Goal: Transaction & Acquisition: Purchase product/service

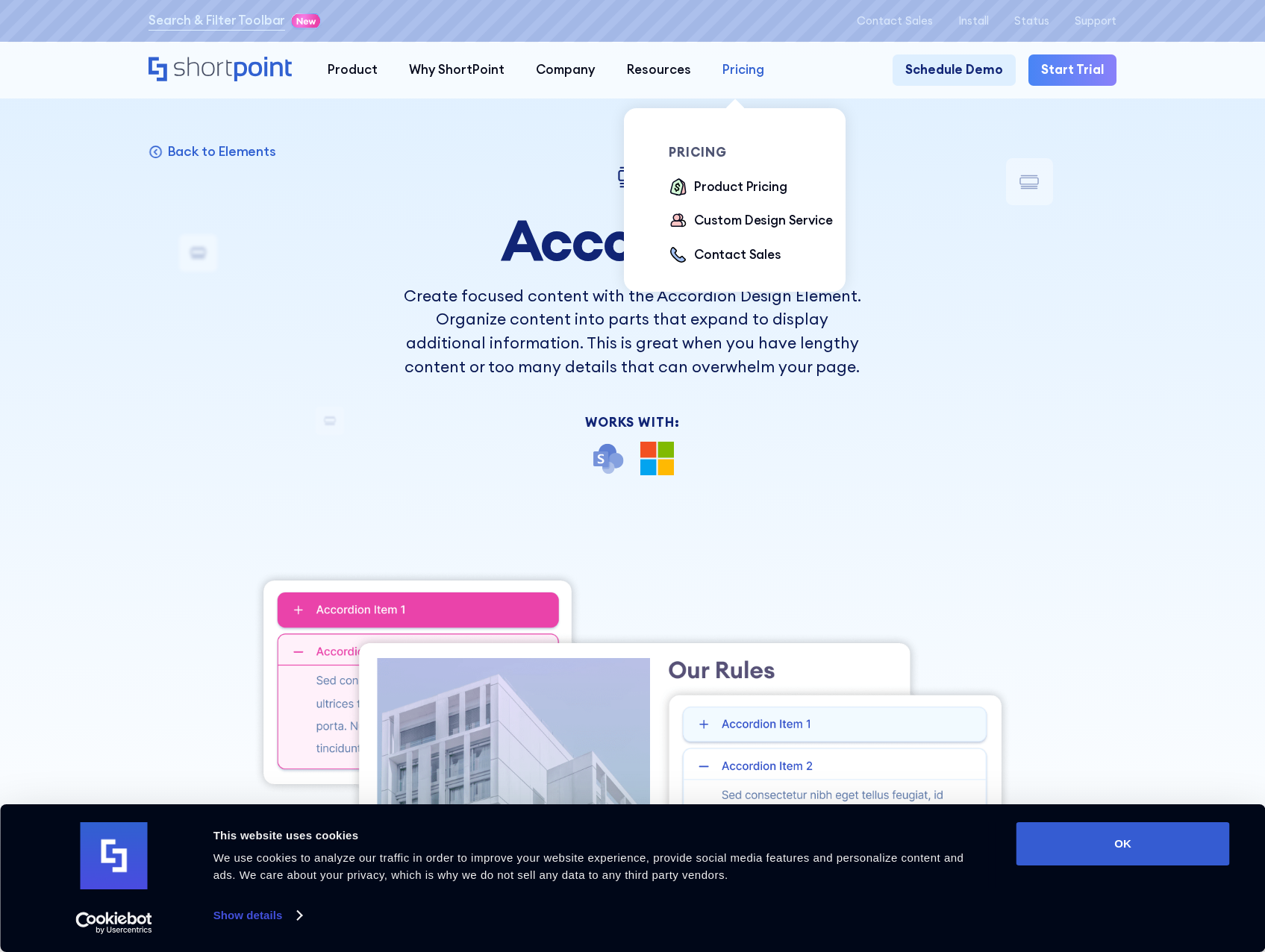
click at [751, 76] on div "Pricing" at bounding box center [743, 70] width 41 height 18
click at [754, 183] on div "Product Pricing" at bounding box center [740, 187] width 93 height 18
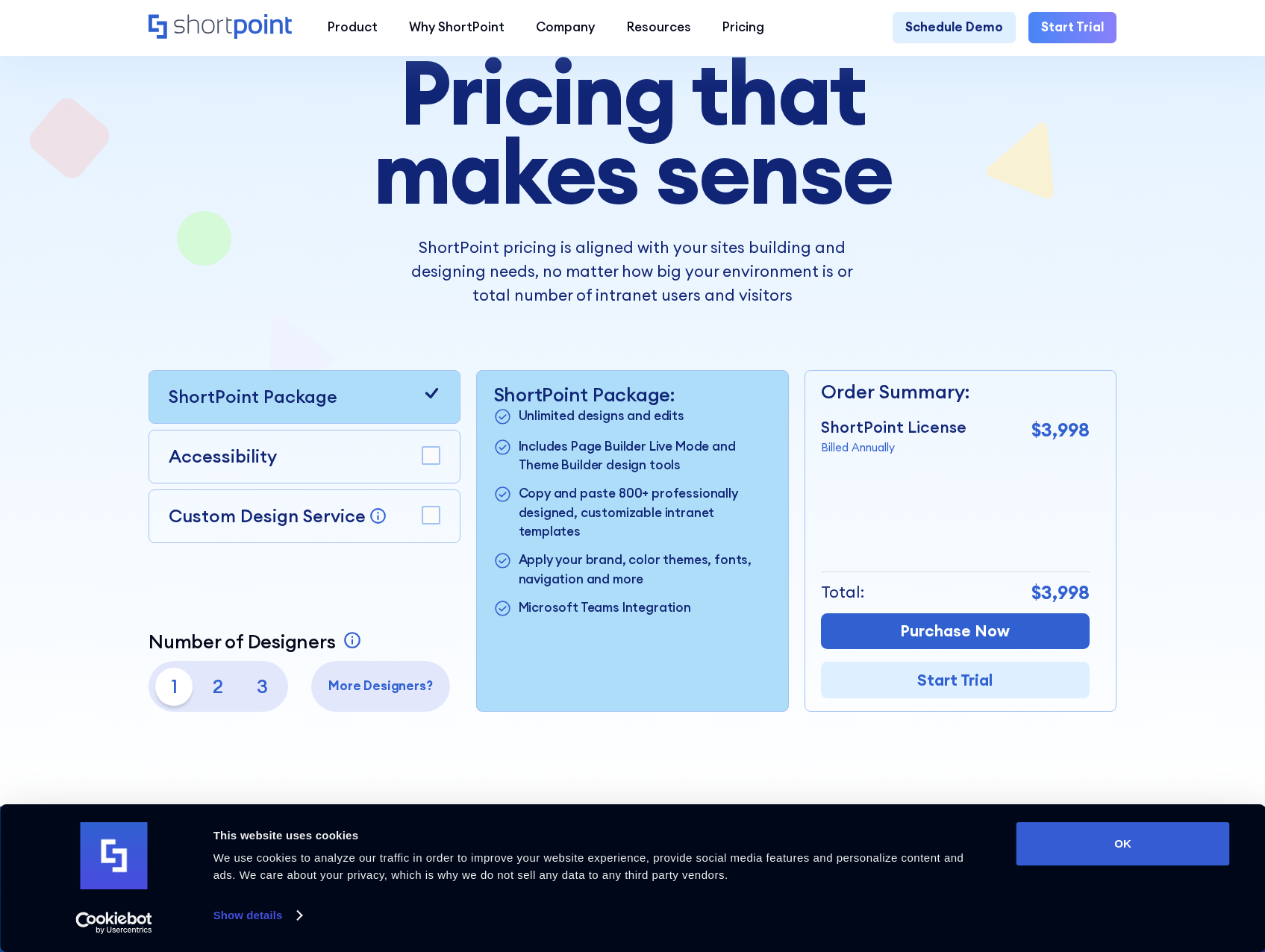
scroll to position [149, 0]
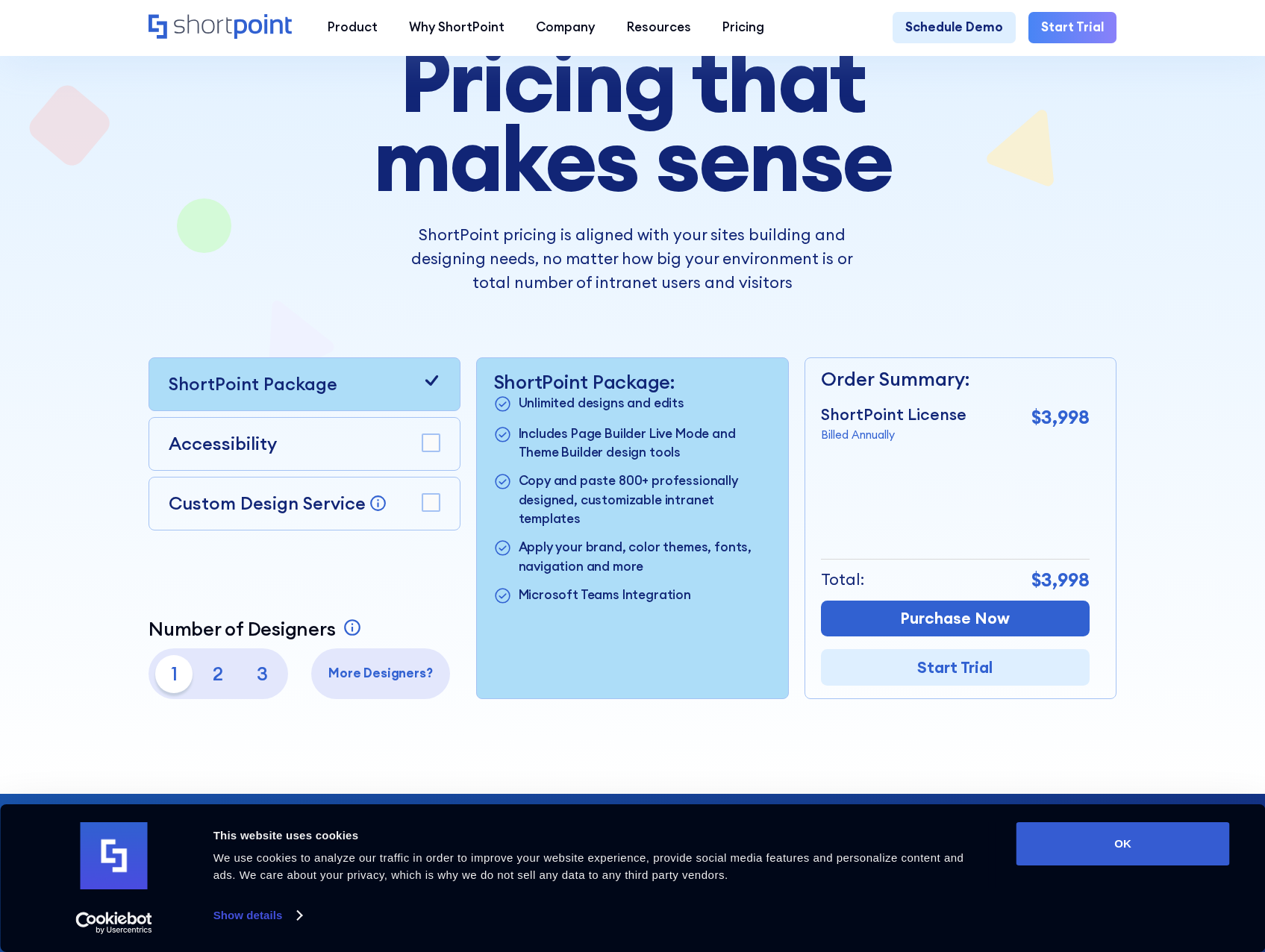
click at [272, 441] on p "Accessibility" at bounding box center [222, 443] width 108 height 27
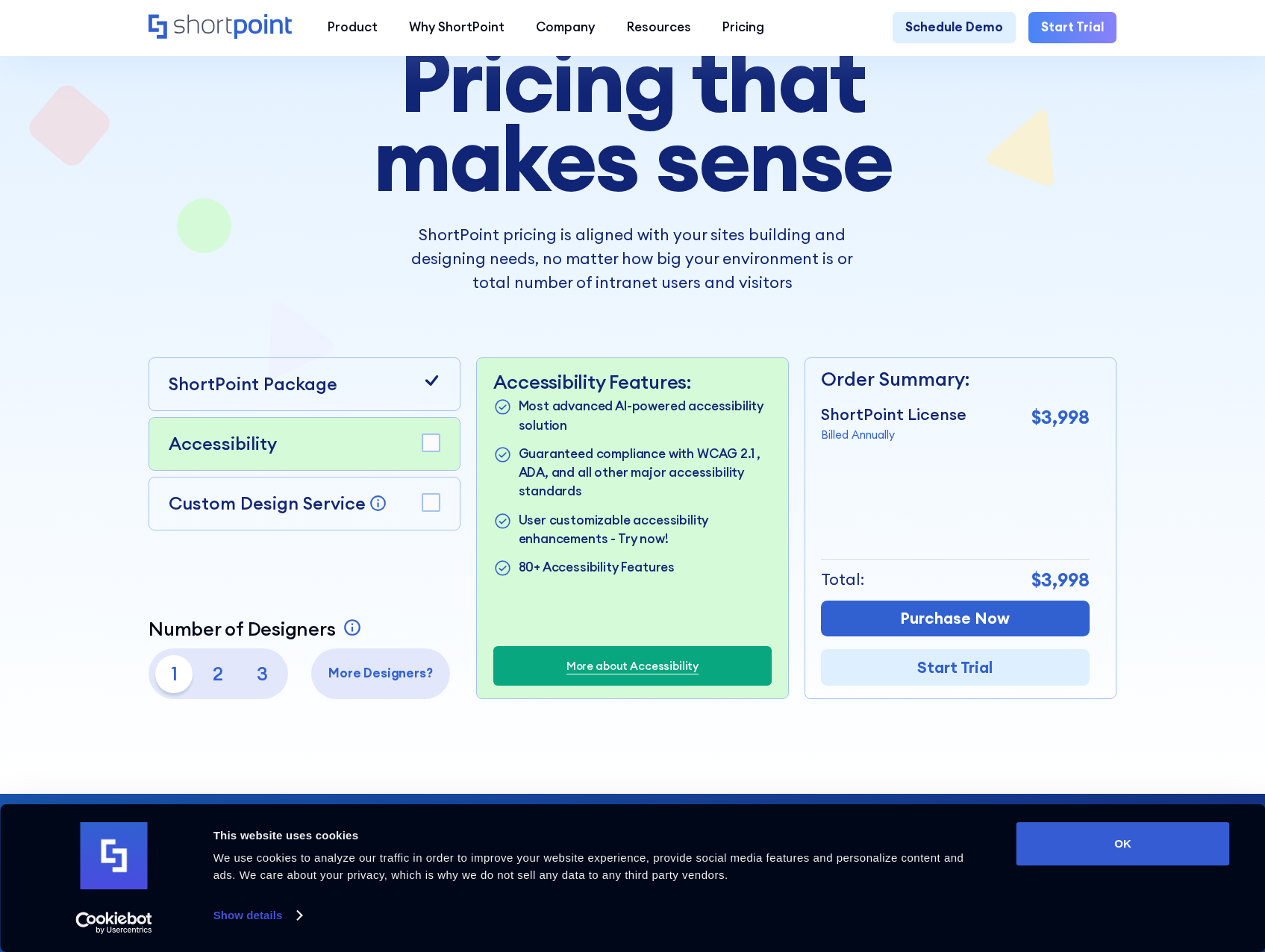
click at [354, 511] on p "Custom Design Service" at bounding box center [267, 503] width 197 height 22
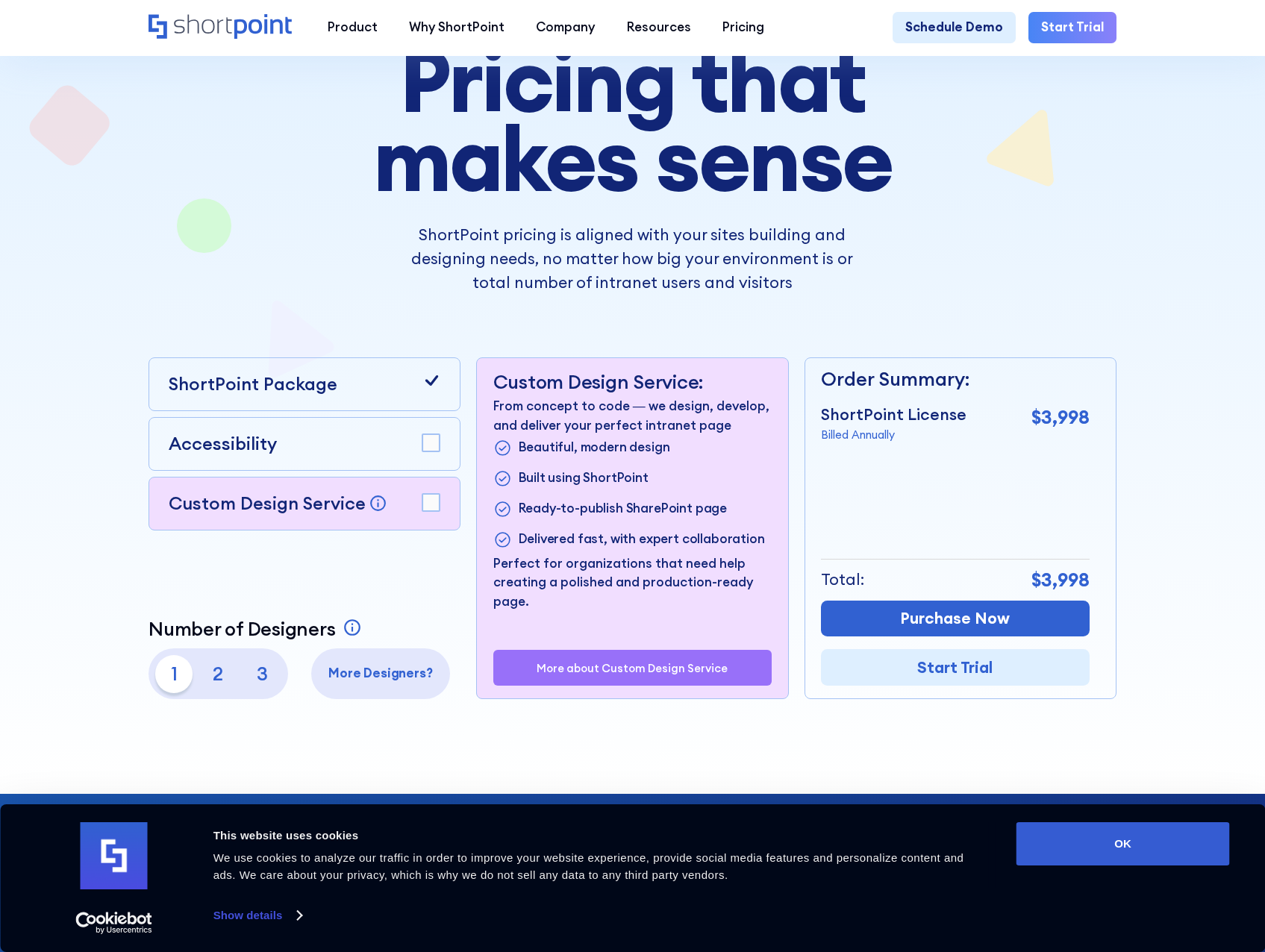
click at [322, 431] on div "Accessibility" at bounding box center [304, 444] width 312 height 53
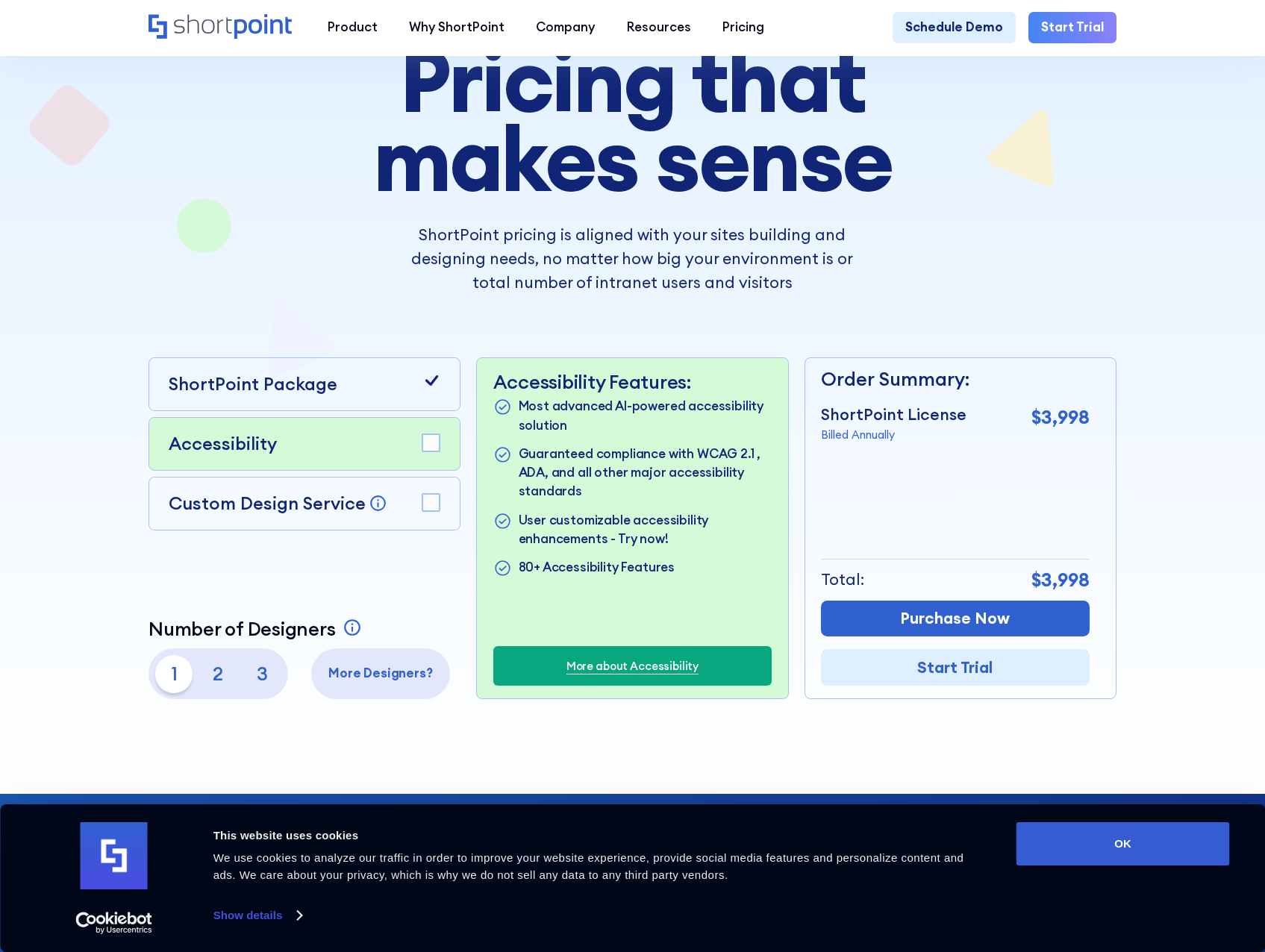
click at [249, 683] on p "3" at bounding box center [262, 674] width 38 height 38
click at [226, 677] on p "2" at bounding box center [218, 674] width 38 height 38
click at [201, 670] on p "2" at bounding box center [218, 674] width 38 height 38
click at [257, 686] on p "3" at bounding box center [262, 674] width 38 height 38
click at [159, 685] on p "1" at bounding box center [174, 674] width 38 height 38
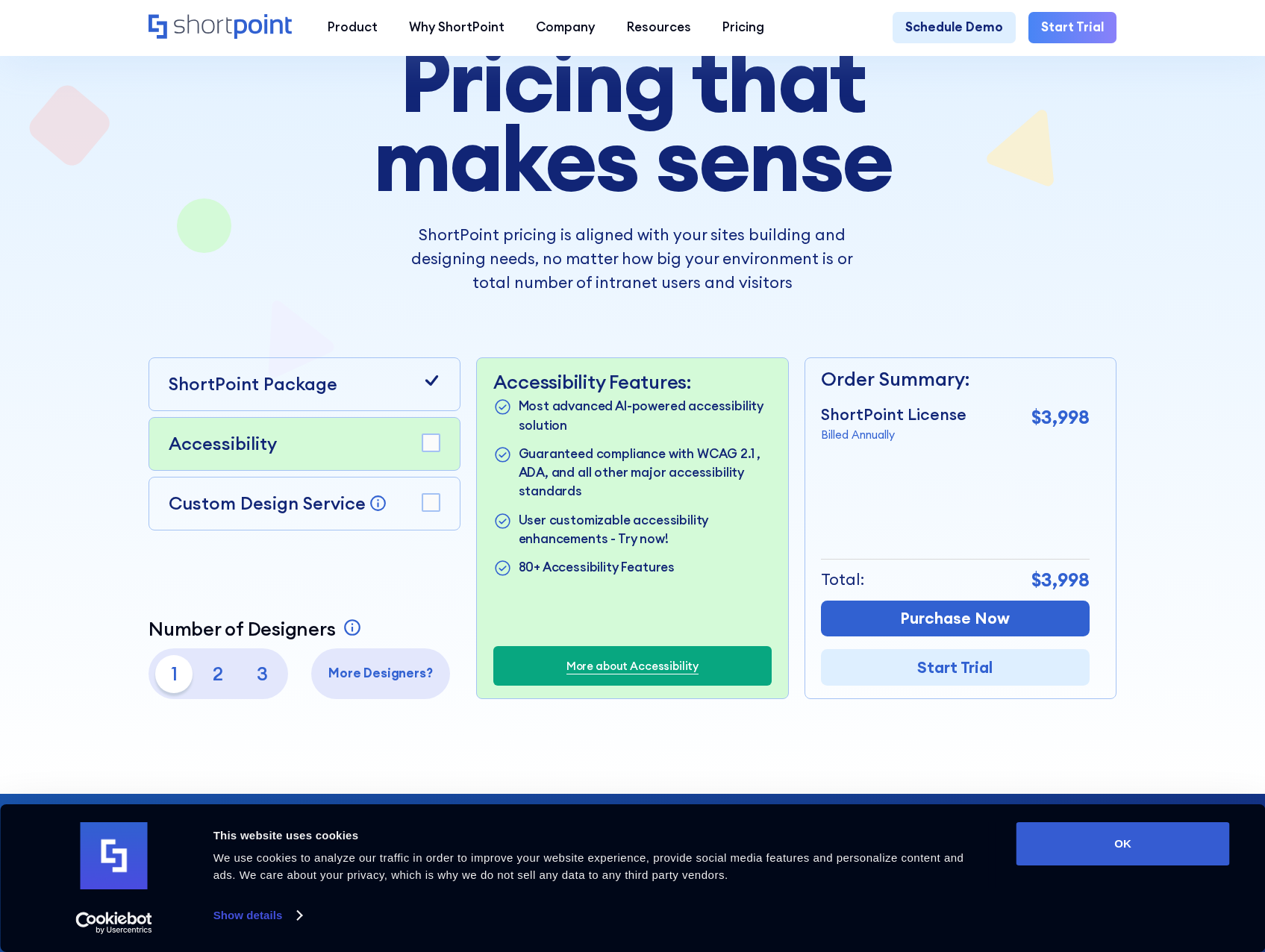
click at [384, 683] on p "More Designers?" at bounding box center [381, 673] width 127 height 18
